Goal: Information Seeking & Learning: Learn about a topic

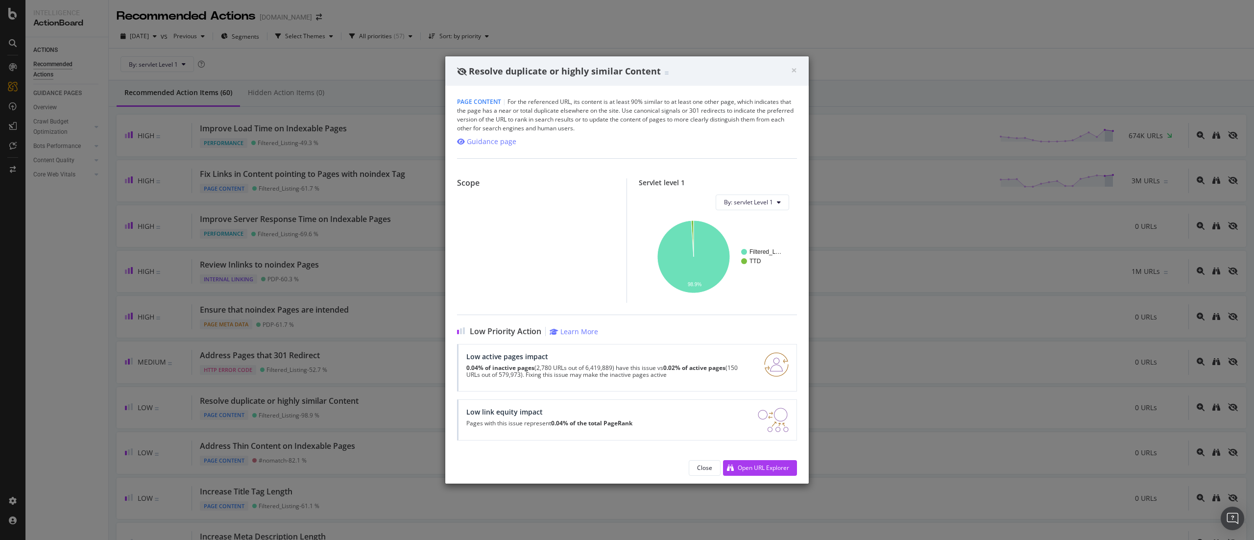
scroll to position [226, 0]
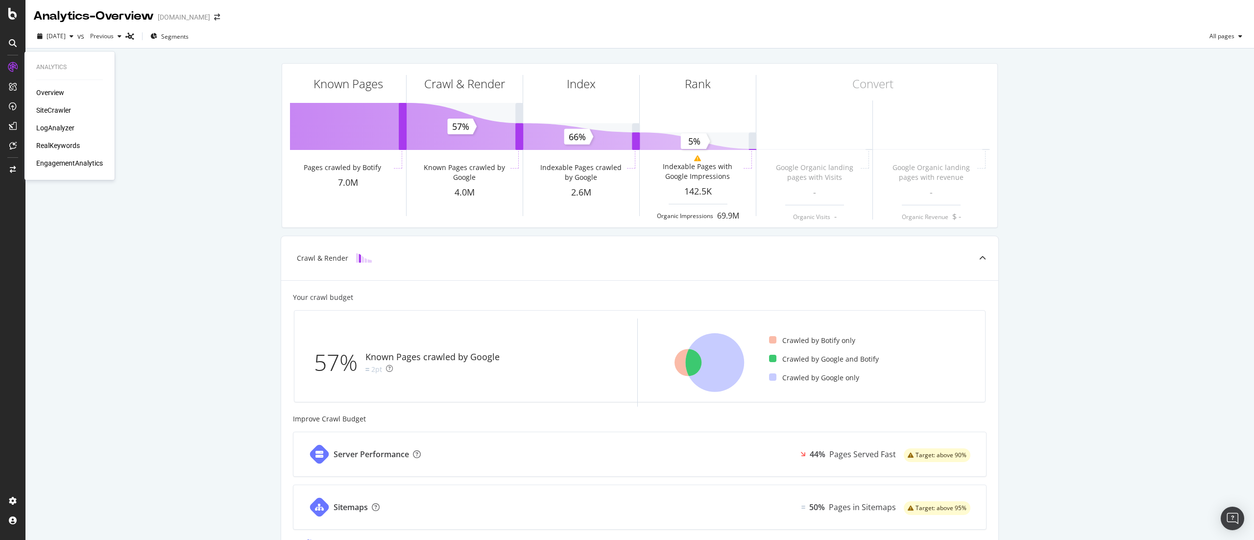
click at [64, 122] on div "Overview SiteCrawler LogAnalyzer RealKeywords EngagementAnalytics" at bounding box center [69, 128] width 67 height 80
click at [65, 145] on div "RealKeywords" at bounding box center [58, 146] width 44 height 10
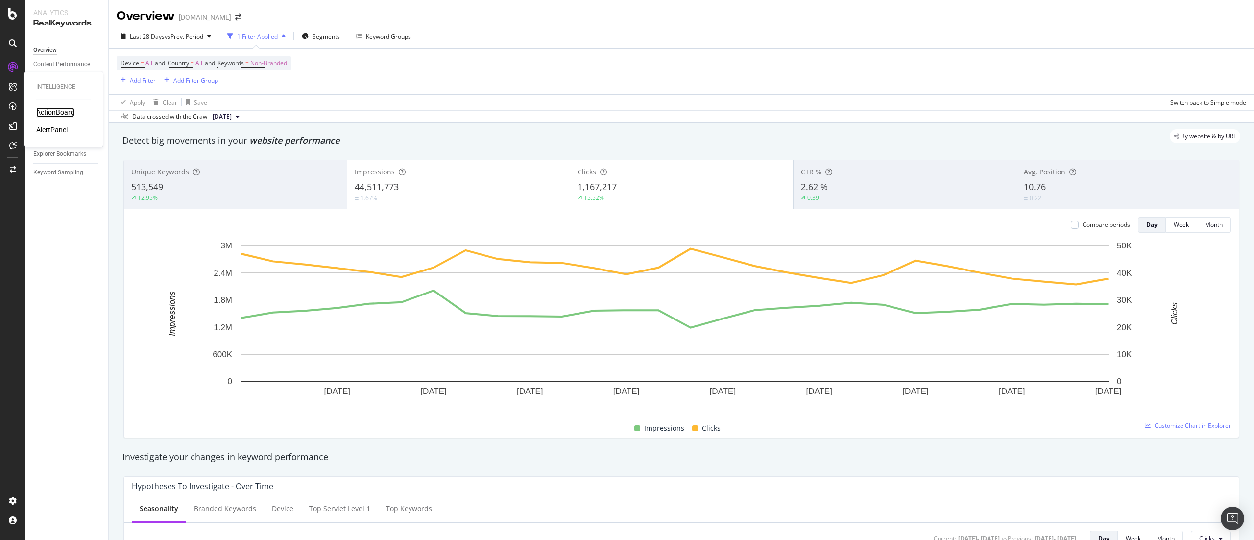
click at [54, 111] on div "ActionBoard" at bounding box center [55, 112] width 38 height 10
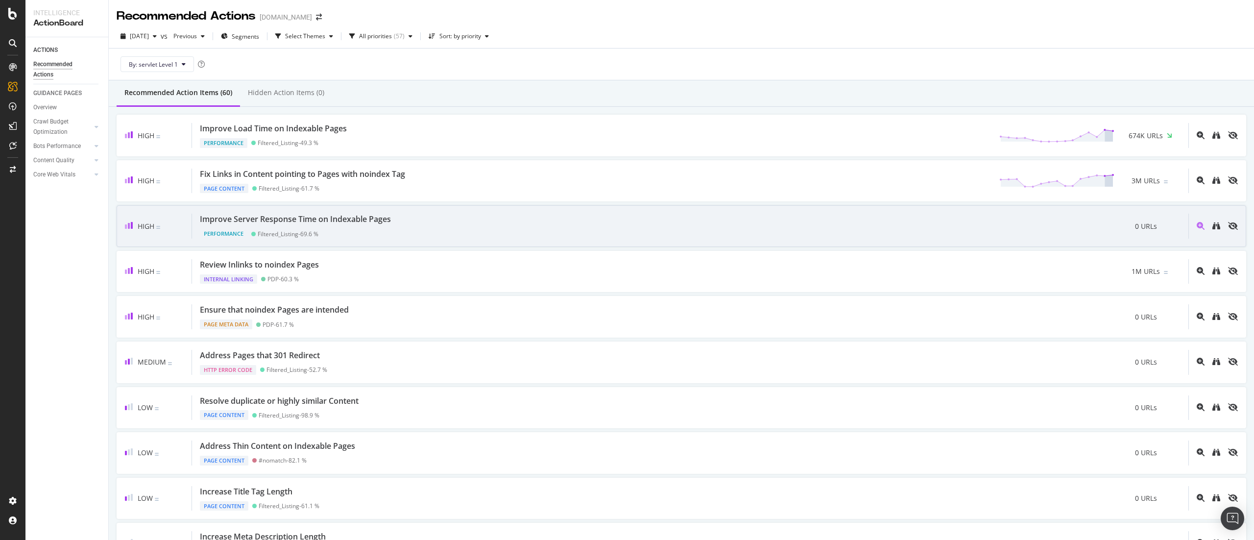
click at [359, 219] on div "Improve Server Response Time on Indexable Pages" at bounding box center [295, 219] width 191 height 11
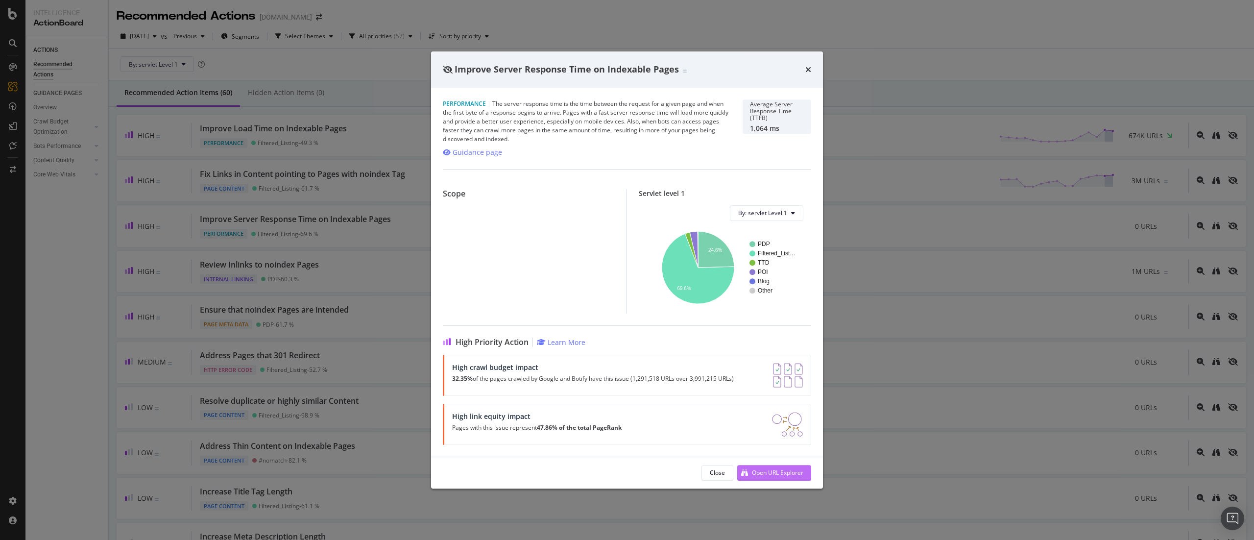
click at [776, 477] on div "Open URL Explorer" at bounding box center [770, 472] width 66 height 15
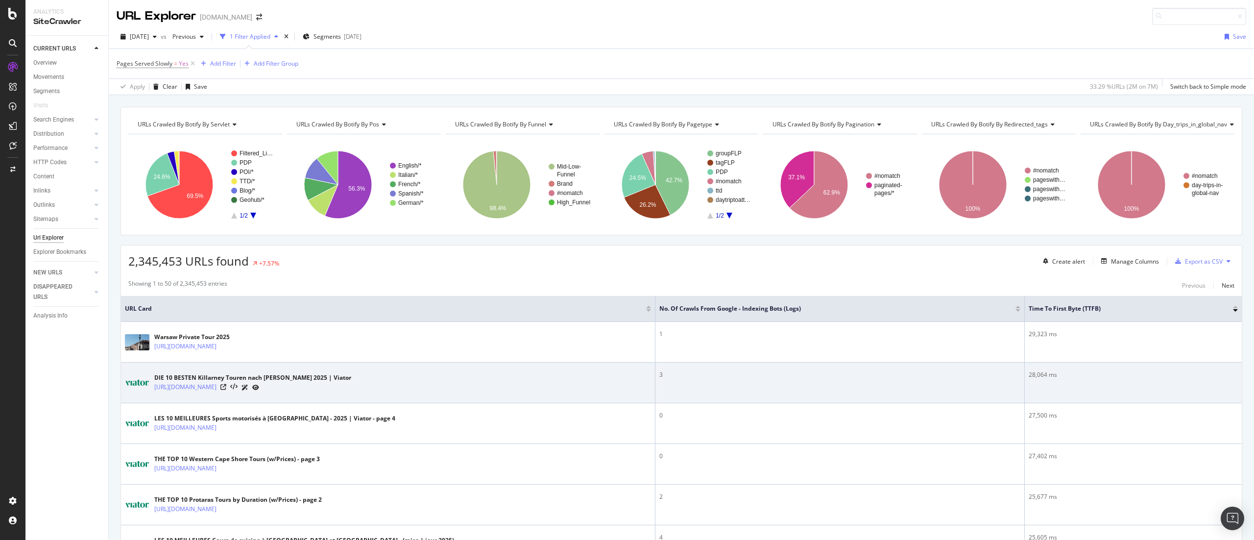
click at [691, 378] on td "3" at bounding box center [840, 382] width 370 height 41
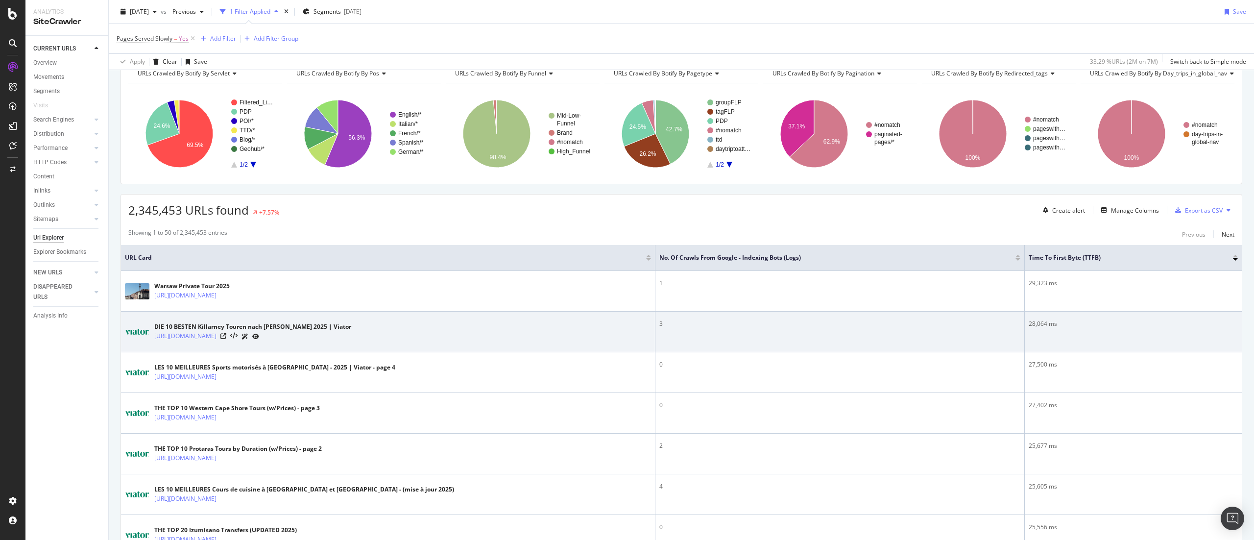
scroll to position [54, 0]
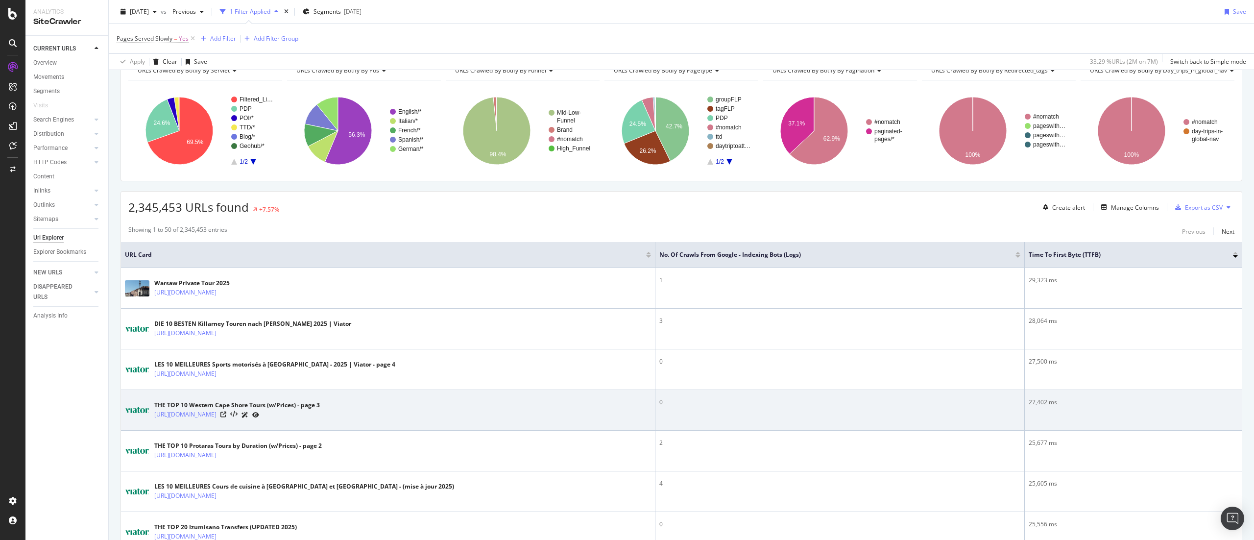
click at [687, 403] on div "0" at bounding box center [839, 402] width 361 height 9
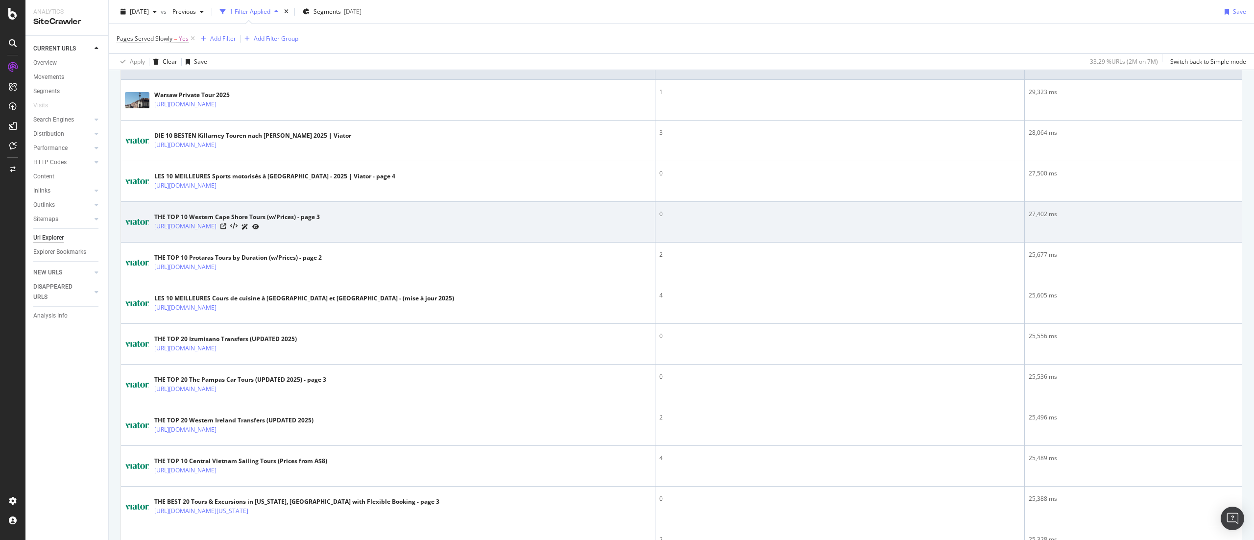
scroll to position [288, 0]
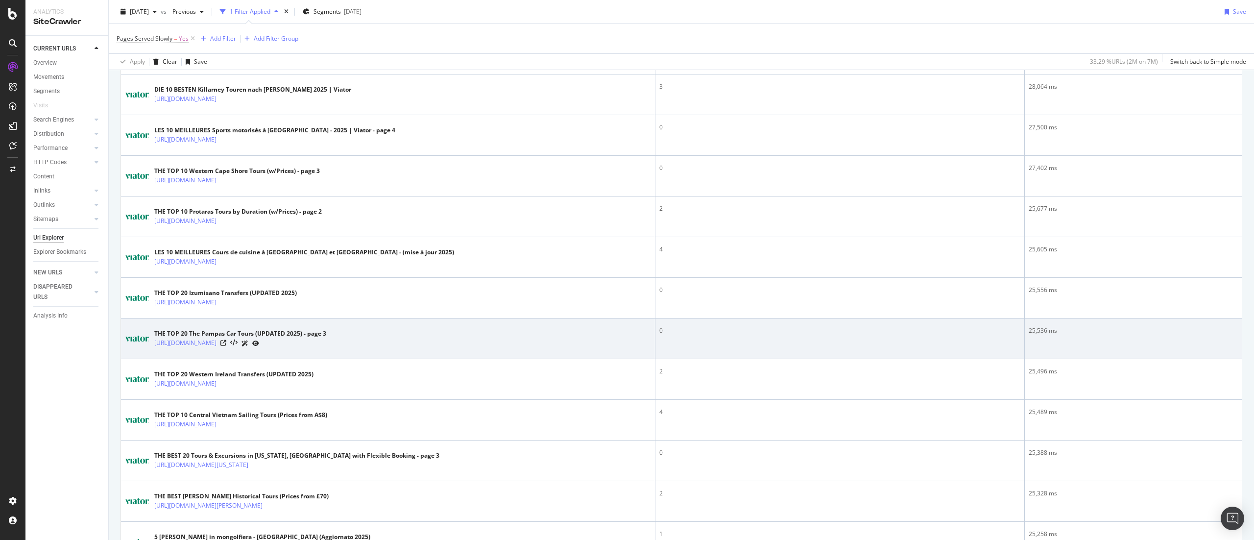
click at [259, 338] on div at bounding box center [239, 343] width 39 height 10
click at [326, 334] on div "THE TOP 20 The Pampas Car Tours (UPDATED 2025) - page 3" at bounding box center [240, 333] width 172 height 9
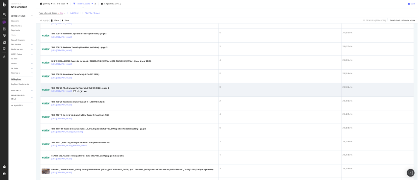
scroll to position [358, 0]
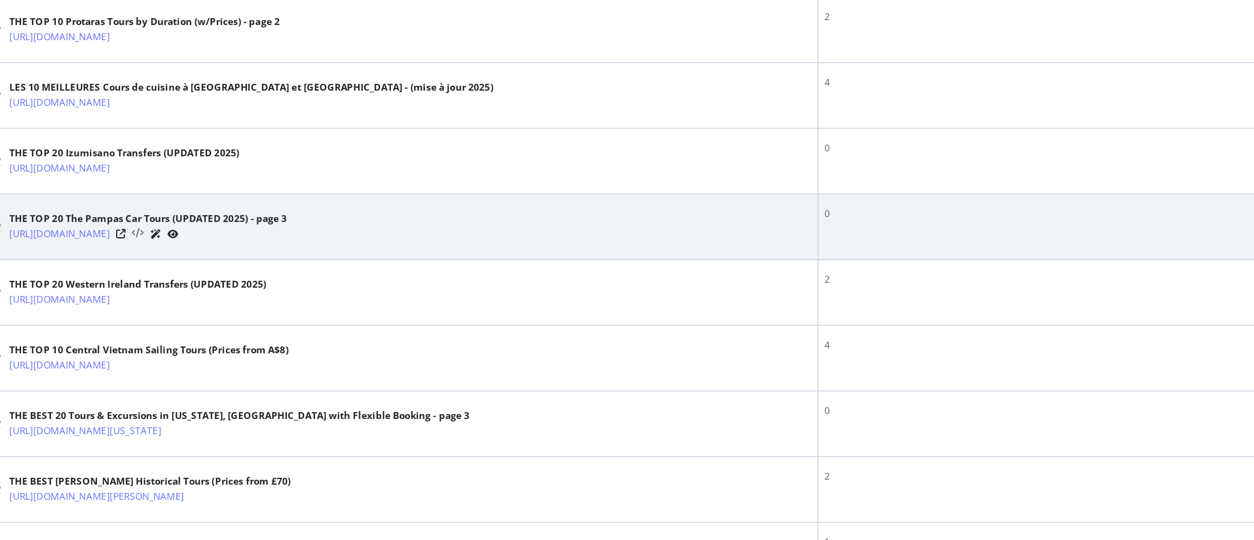
click at [237, 269] on icon at bounding box center [233, 272] width 7 height 7
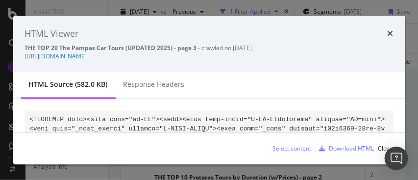
scroll to position [359, 0]
drag, startPoint x: 1106, startPoint y: 7, endPoint x: 242, endPoint y: 115, distance: 870.5
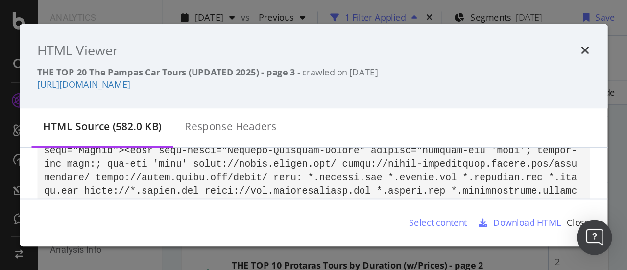
scroll to position [67, 0]
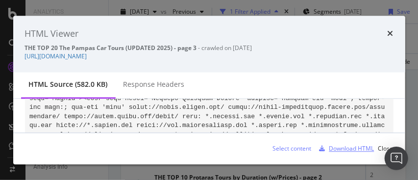
click at [340, 153] on div "Download HTML" at bounding box center [344, 148] width 59 height 15
click at [387, 33] on icon "times" at bounding box center [390, 34] width 6 height 8
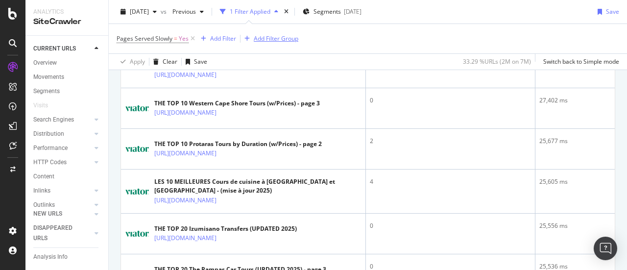
scroll to position [359, 0]
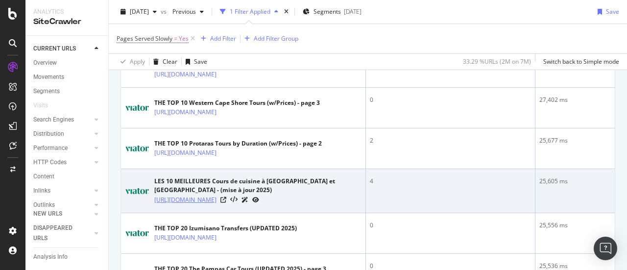
click at [216, 205] on link "[URL][DOMAIN_NAME]" at bounding box center [185, 200] width 62 height 10
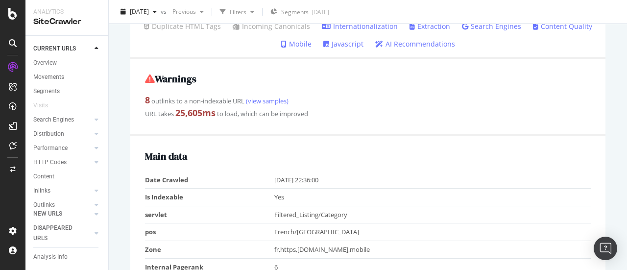
scroll to position [345, 0]
click at [62, 72] on div "Movements" at bounding box center [48, 77] width 31 height 10
